Goal: Task Accomplishment & Management: Complete application form

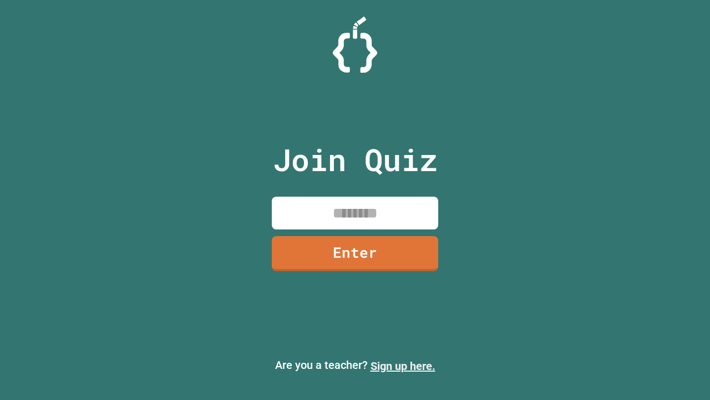
click at [403, 366] on link "Sign up here." at bounding box center [403, 365] width 65 height 13
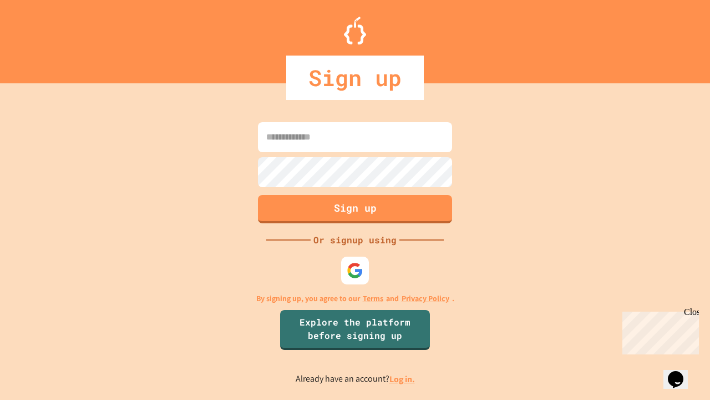
click at [403, 378] on link "Log in." at bounding box center [403, 379] width 26 height 12
